Goal: Find specific page/section: Find specific page/section

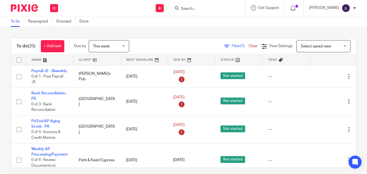
click at [202, 8] on input "Search" at bounding box center [204, 8] width 49 height 5
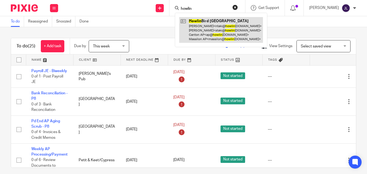
type input "howlin"
click at [236, 28] on link at bounding box center [221, 30] width 84 height 26
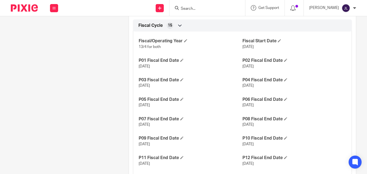
scroll to position [416, 0]
